Goal: Transaction & Acquisition: Download file/media

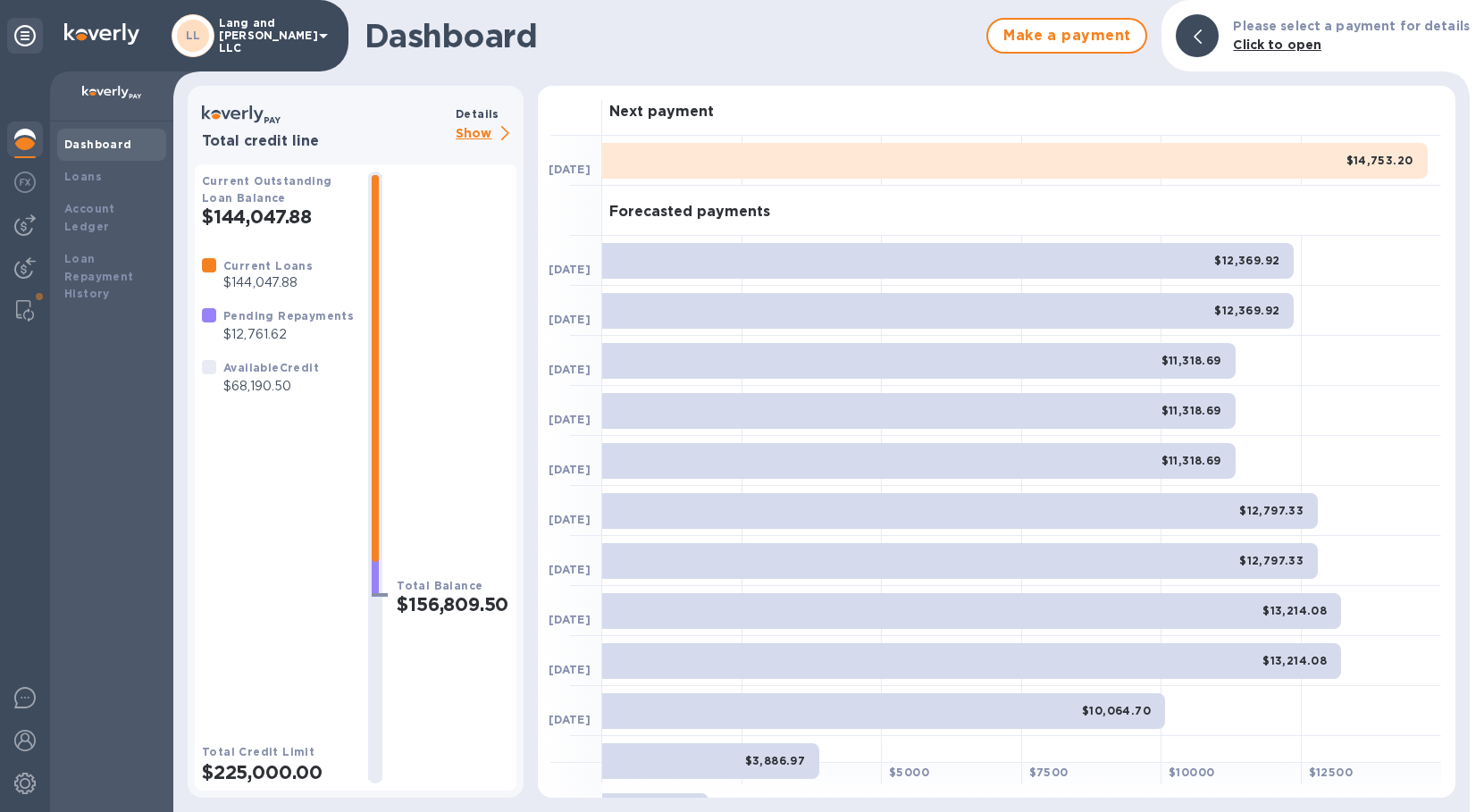
click at [27, 138] on img at bounding box center [25, 139] width 22 height 22
click at [97, 176] on div "Loans" at bounding box center [112, 176] width 95 height 18
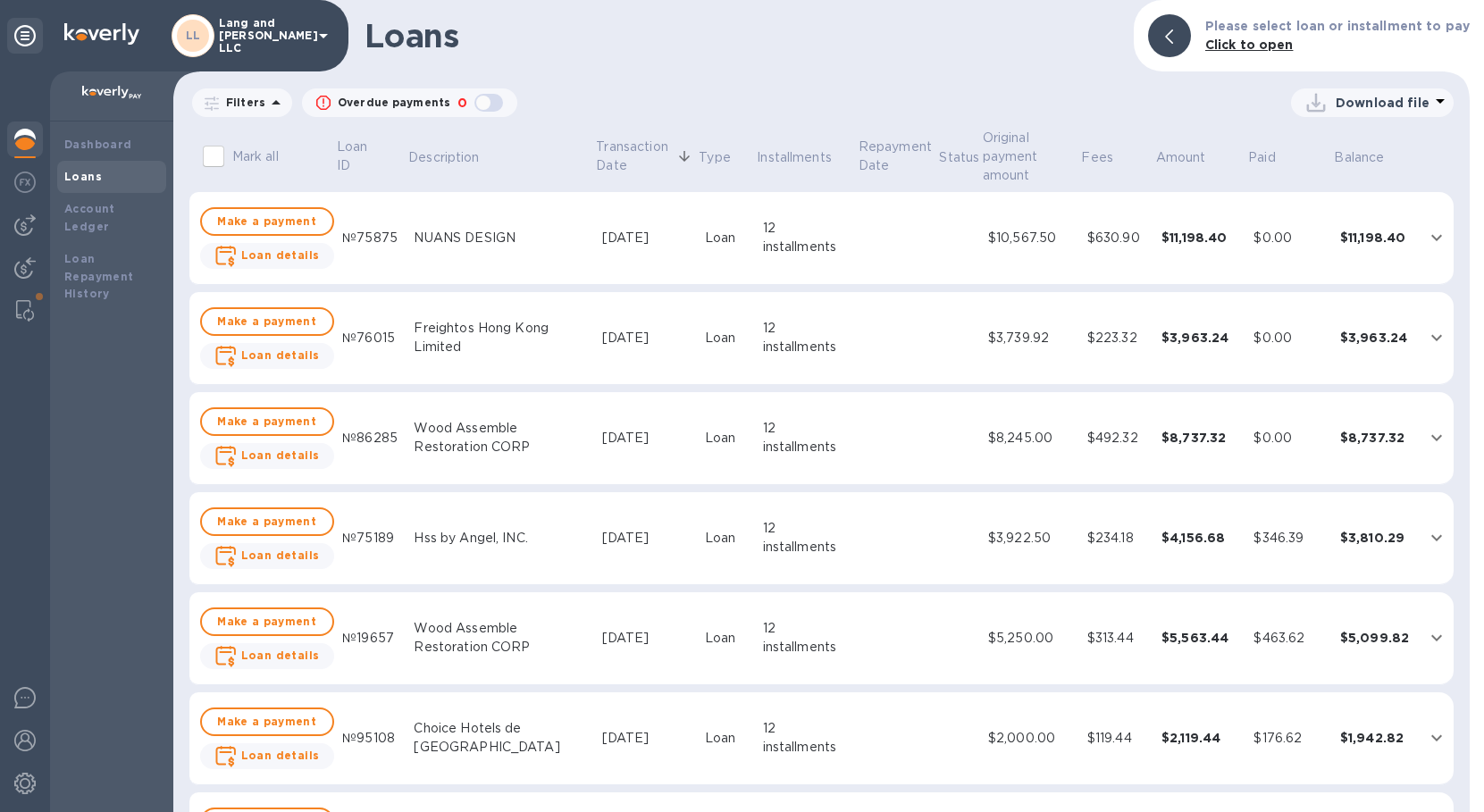
click at [1369, 97] on p "Download file" at bounding box center [1383, 103] width 94 height 18
click at [1332, 151] on li "XLSX file" at bounding box center [1373, 145] width 121 height 50
click at [41, 121] on div at bounding box center [24, 141] width 35 height 39
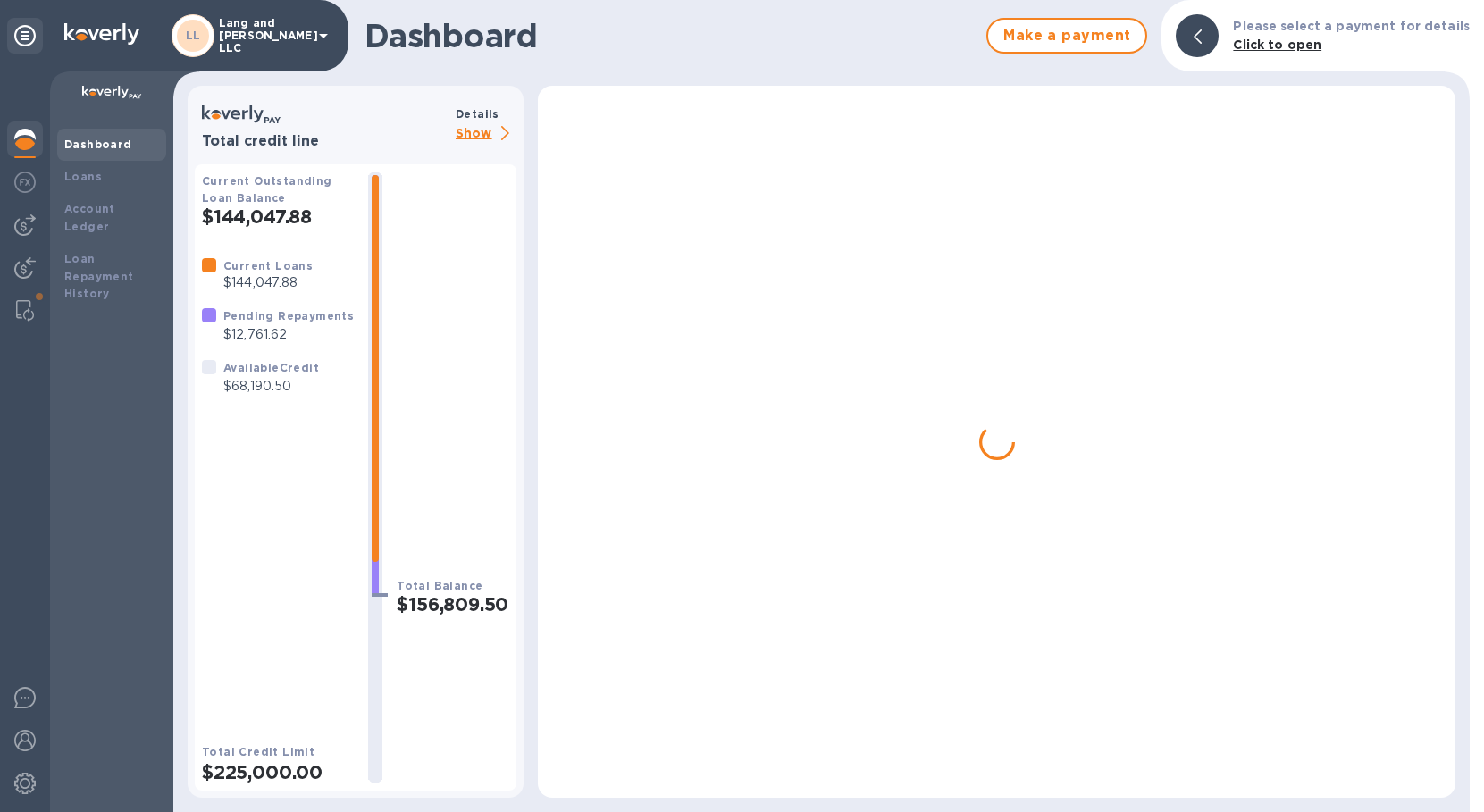
click at [31, 140] on img at bounding box center [25, 139] width 22 height 22
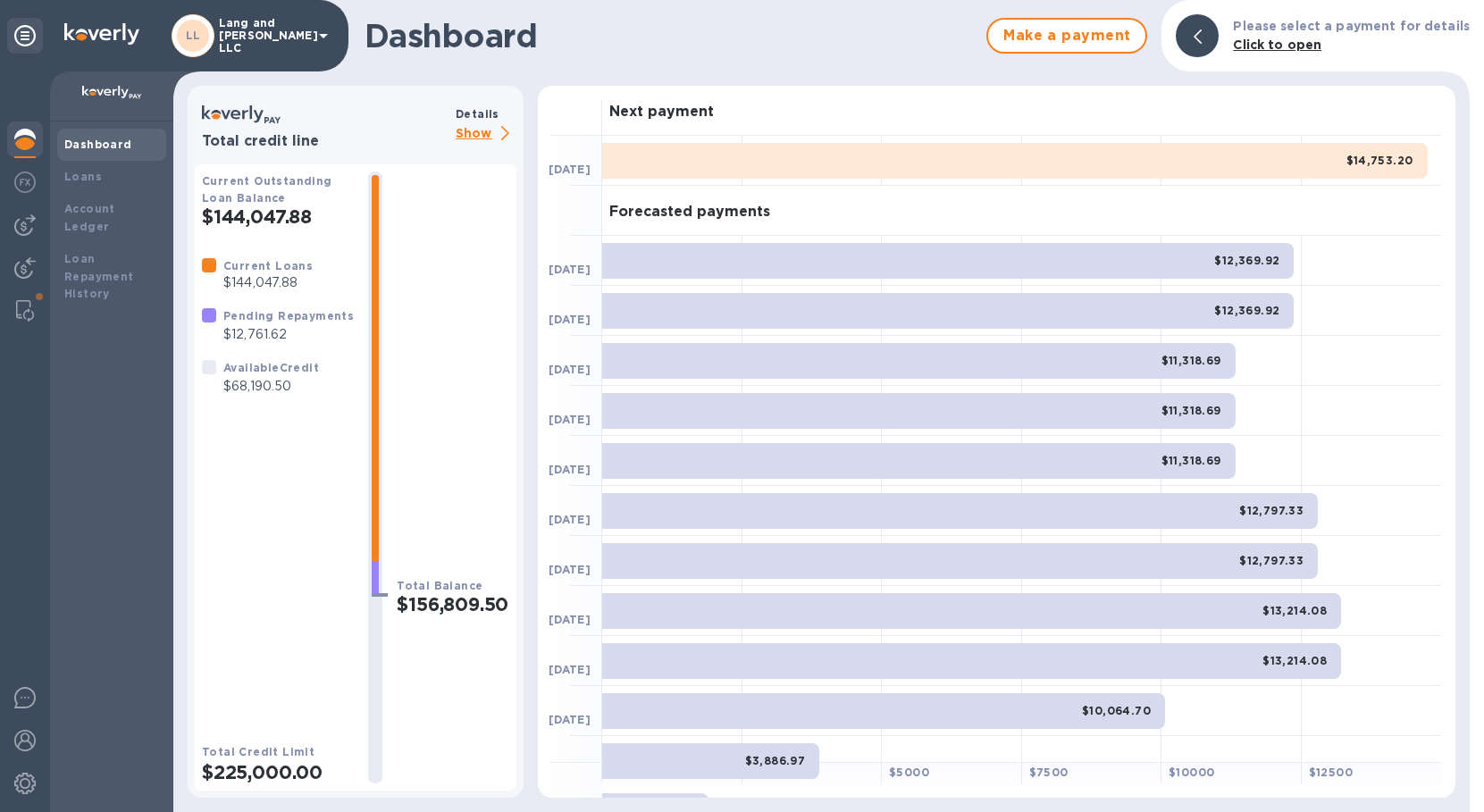
click at [472, 139] on p "Show" at bounding box center [486, 134] width 61 height 23
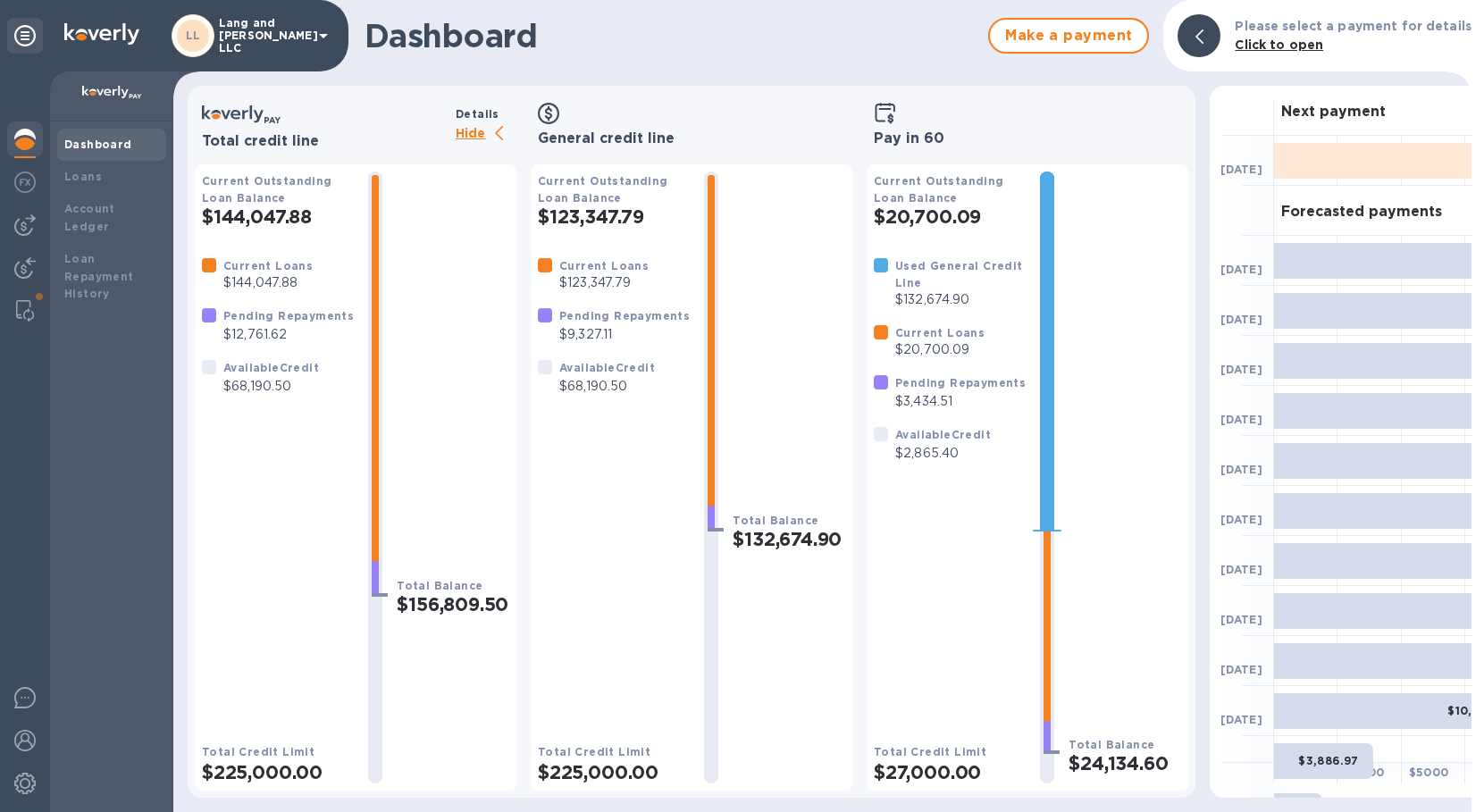
click at [932, 211] on h2 "$20,700.09" at bounding box center [949, 216] width 152 height 23
click at [110, 167] on div "Loans" at bounding box center [112, 176] width 95 height 18
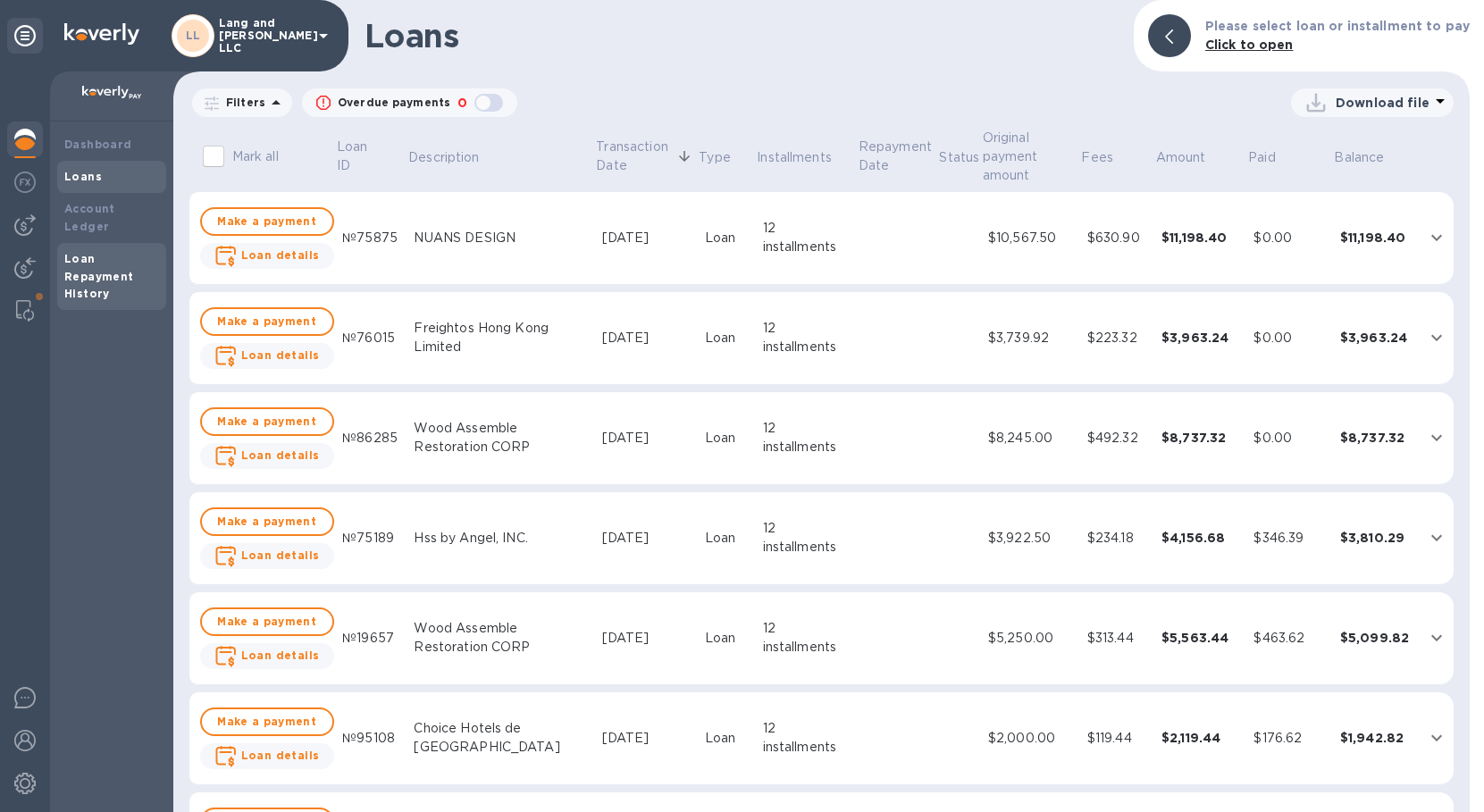
click at [108, 252] on b "Loan Repayment History" at bounding box center [99, 276] width 70 height 49
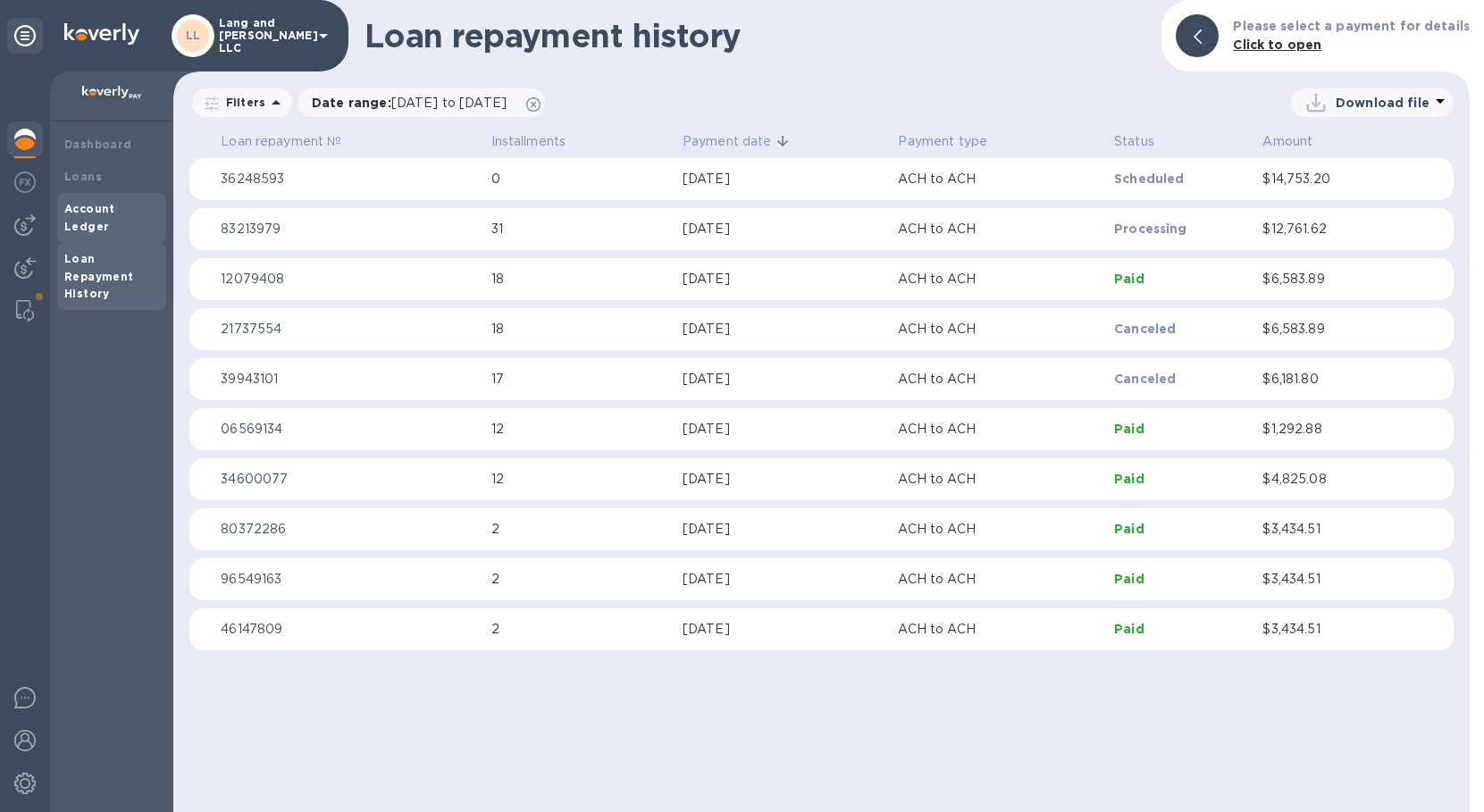
click at [107, 209] on b "Account Ledger" at bounding box center [90, 217] width 51 height 31
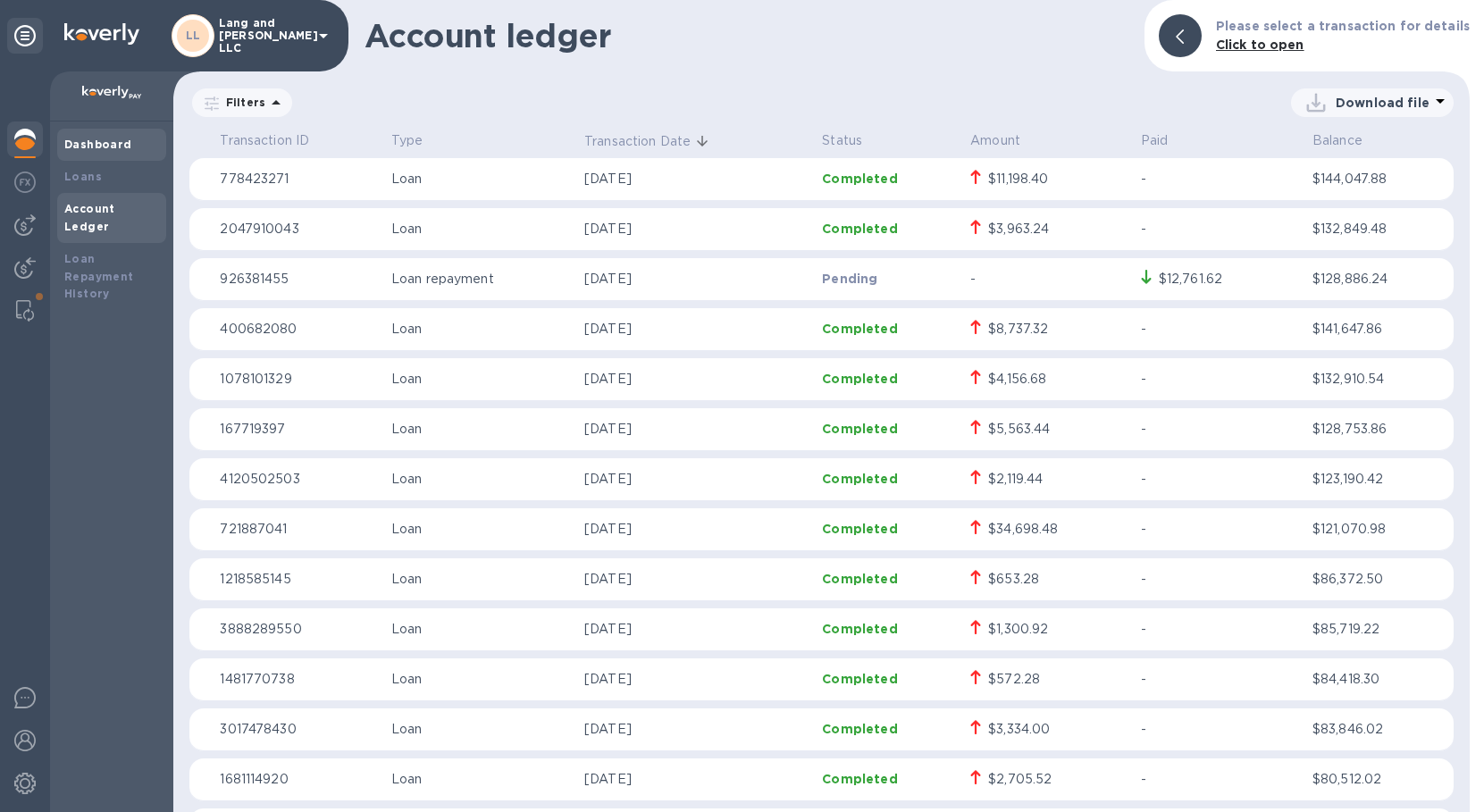
click at [89, 151] on div "Dashboard" at bounding box center [112, 145] width 95 height 18
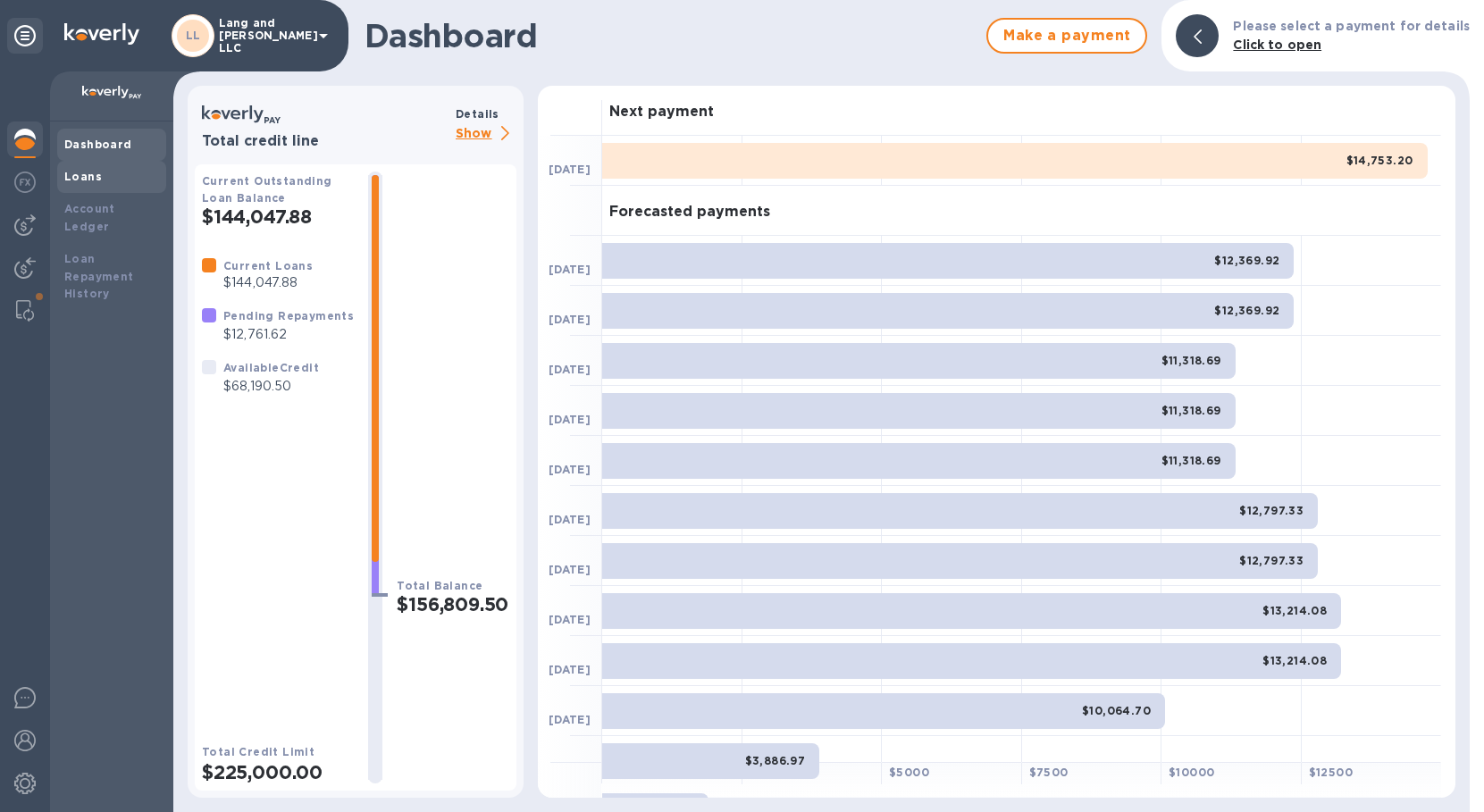
click at [82, 174] on b "Loans" at bounding box center [83, 176] width 37 height 14
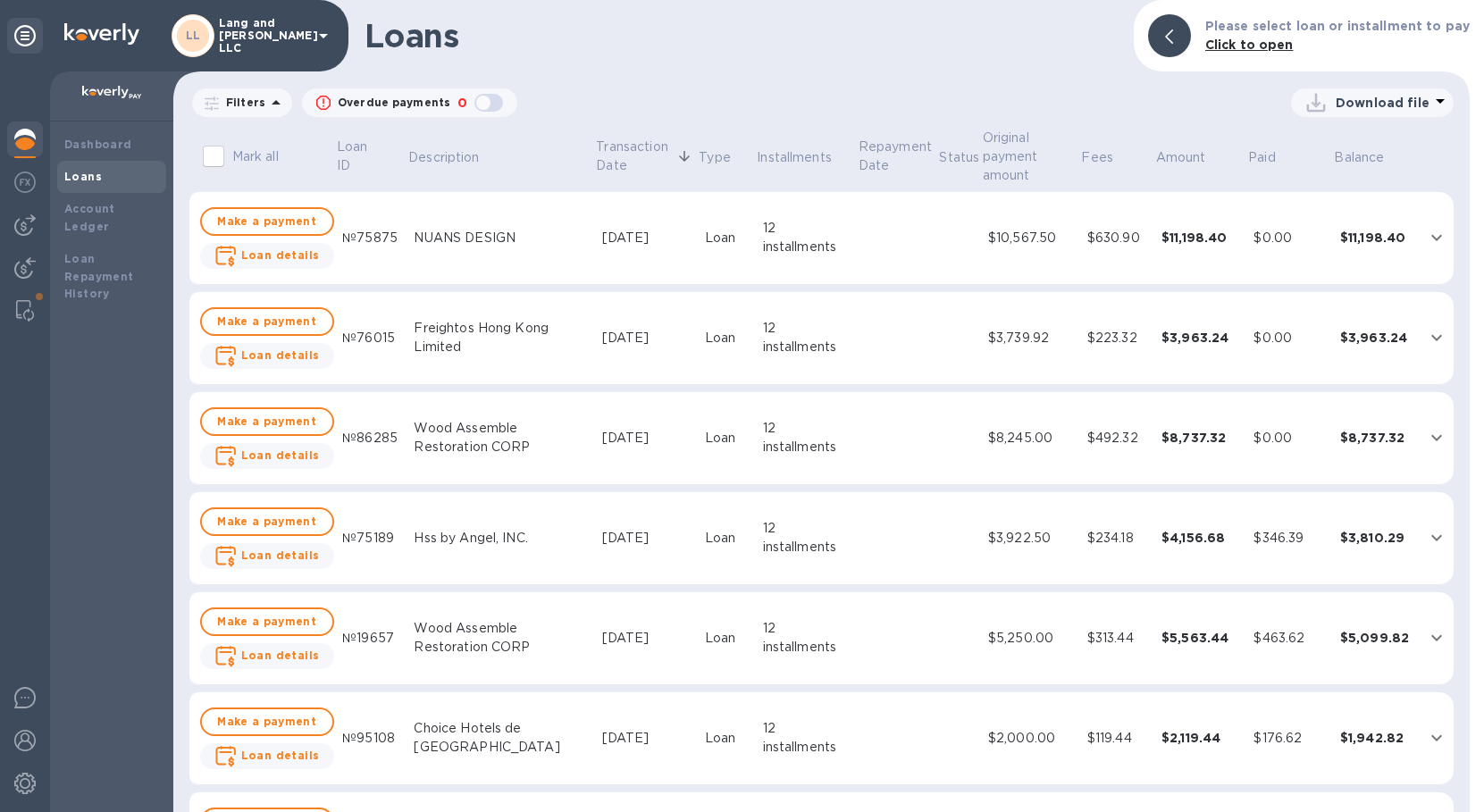
click at [26, 149] on img at bounding box center [25, 139] width 22 height 22
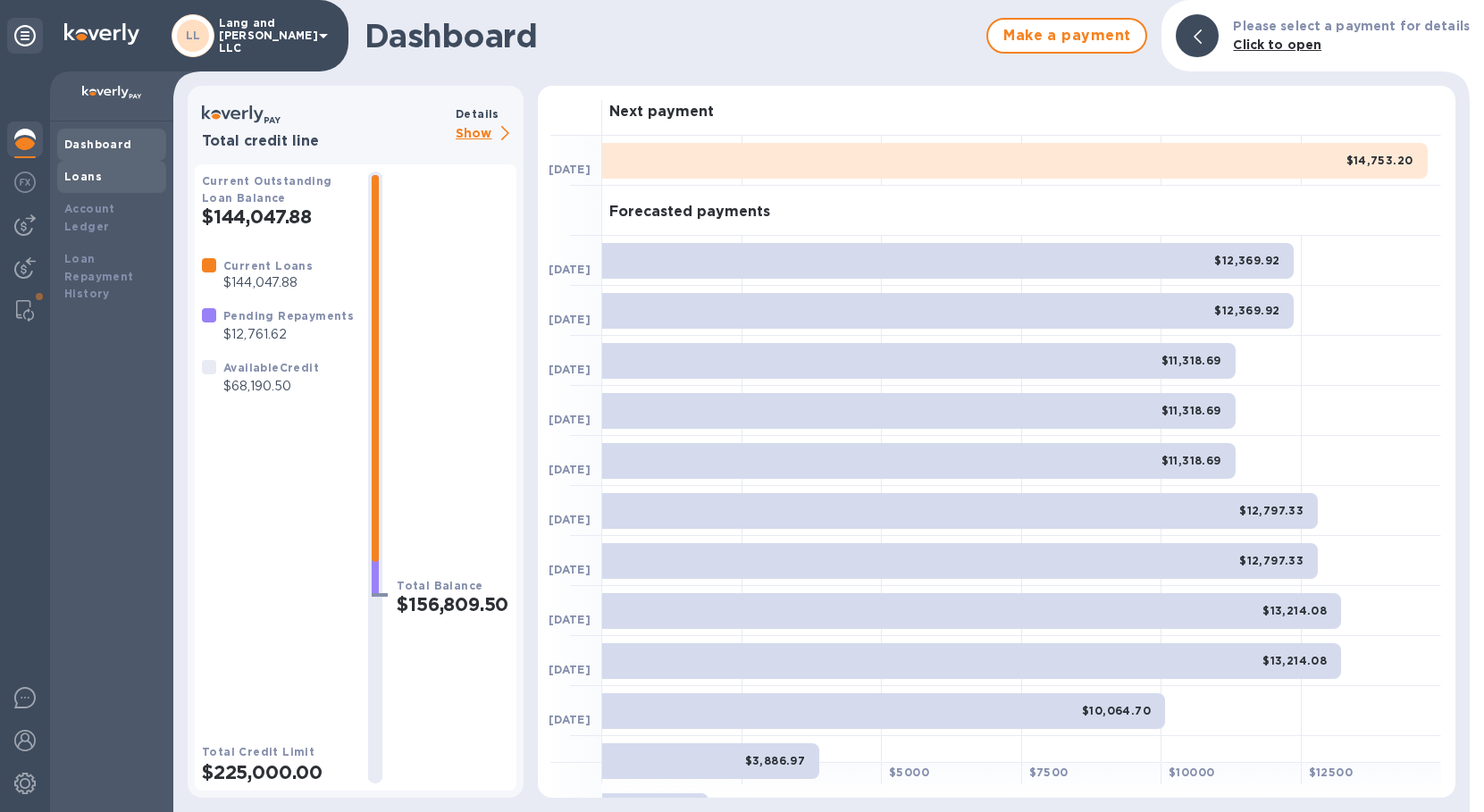
click at [85, 179] on b "Loans" at bounding box center [83, 176] width 37 height 14
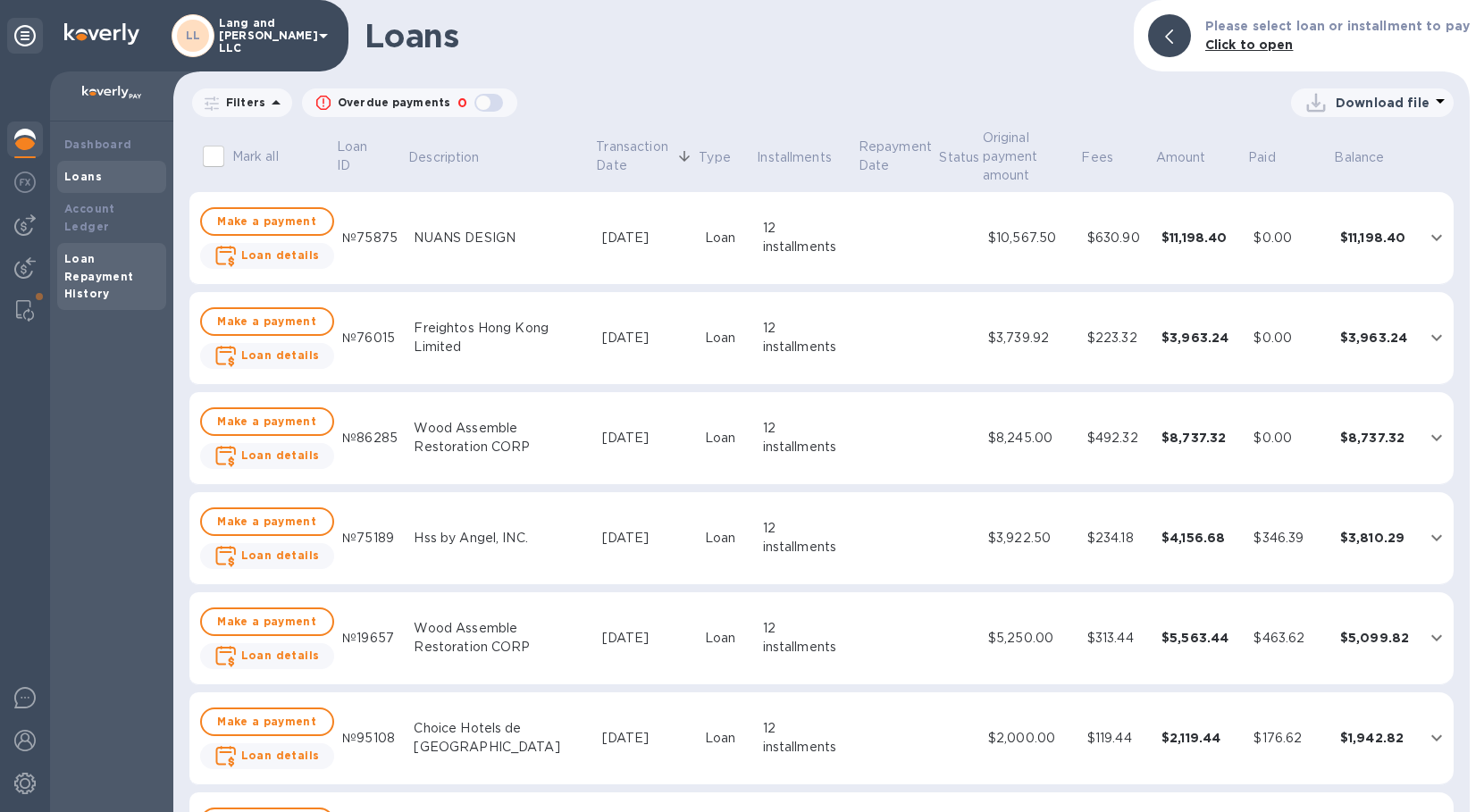
click at [104, 255] on b "Loan Repayment History" at bounding box center [99, 276] width 70 height 49
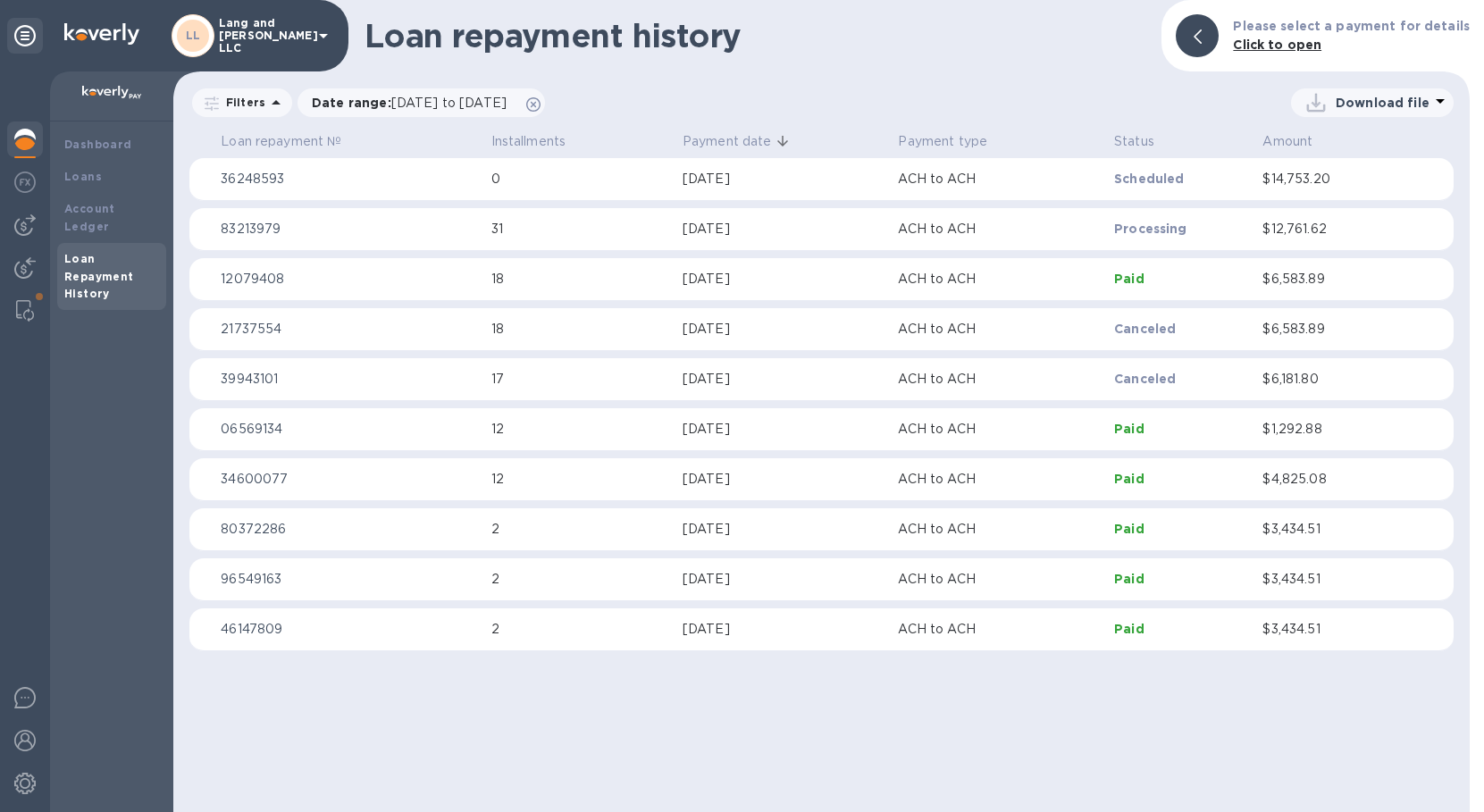
click at [1343, 105] on p "Download file" at bounding box center [1383, 103] width 94 height 18
click at [1330, 151] on li "XLSX file" at bounding box center [1373, 145] width 121 height 50
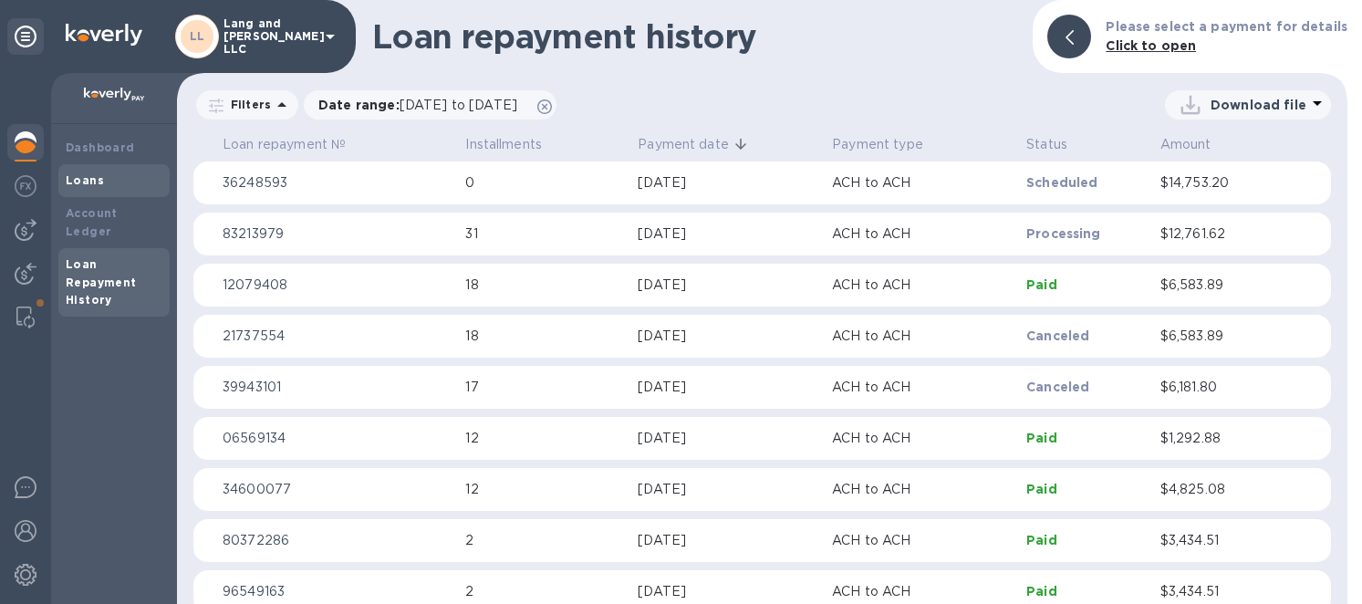
click at [100, 184] on div "Loans" at bounding box center [114, 180] width 97 height 18
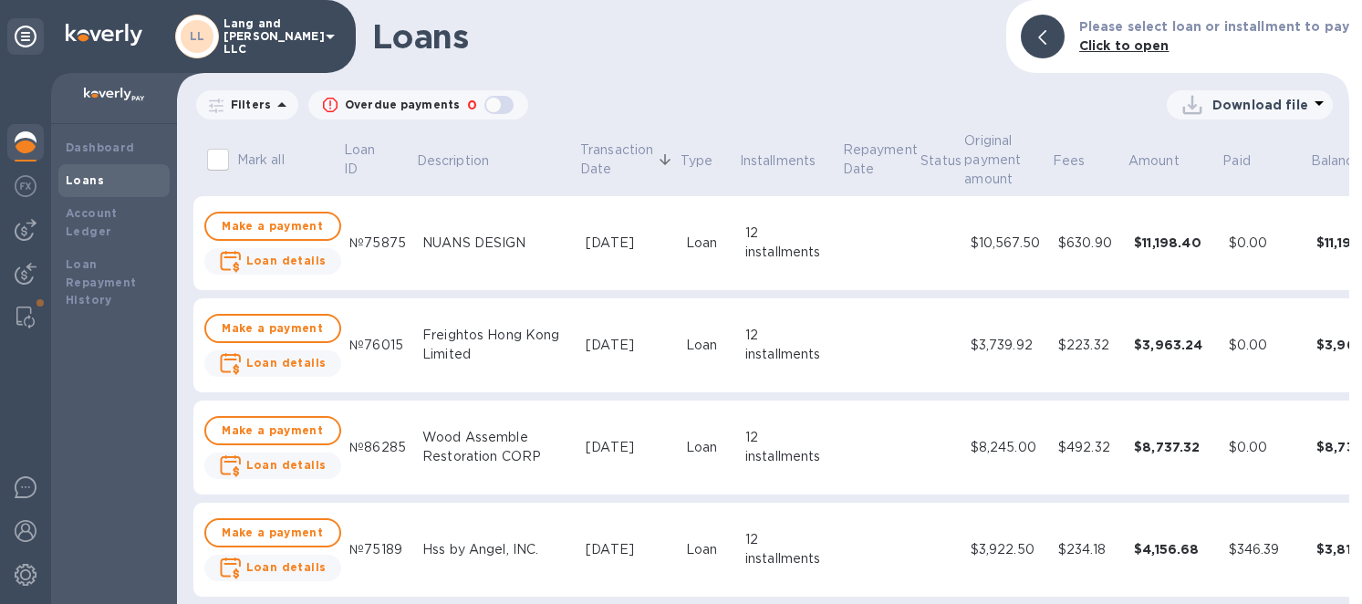
click at [23, 141] on img at bounding box center [26, 142] width 22 height 22
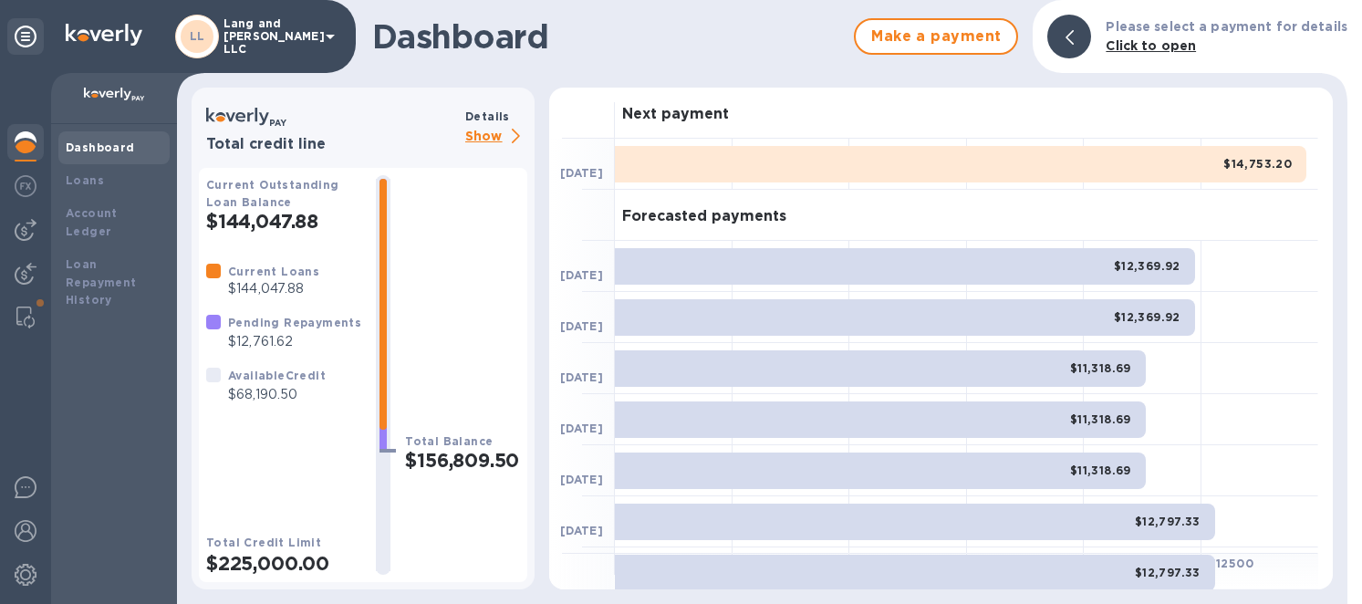
click at [480, 136] on p "Show" at bounding box center [496, 137] width 62 height 23
